Goal: Information Seeking & Learning: Find specific fact

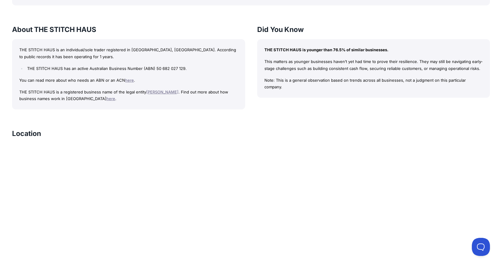
scroll to position [504, 0]
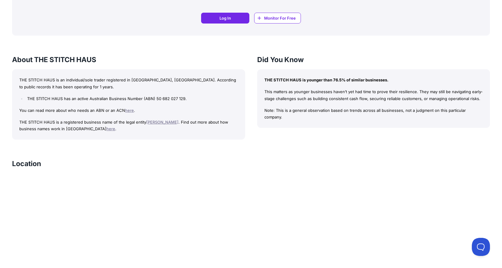
click at [167, 124] on link "[PERSON_NAME]" at bounding box center [162, 122] width 32 height 5
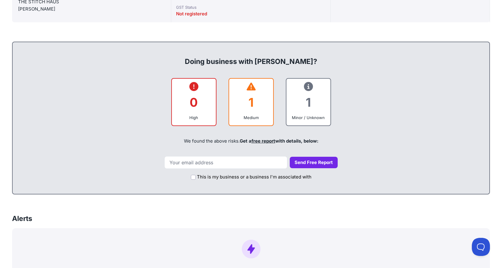
scroll to position [332, 0]
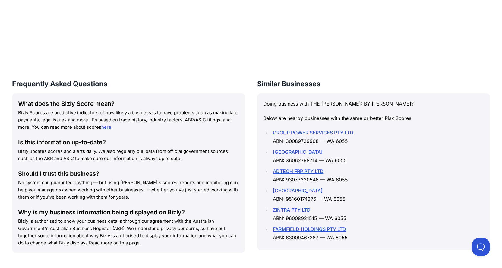
scroll to position [806, 0]
